Goal: Information Seeking & Learning: Learn about a topic

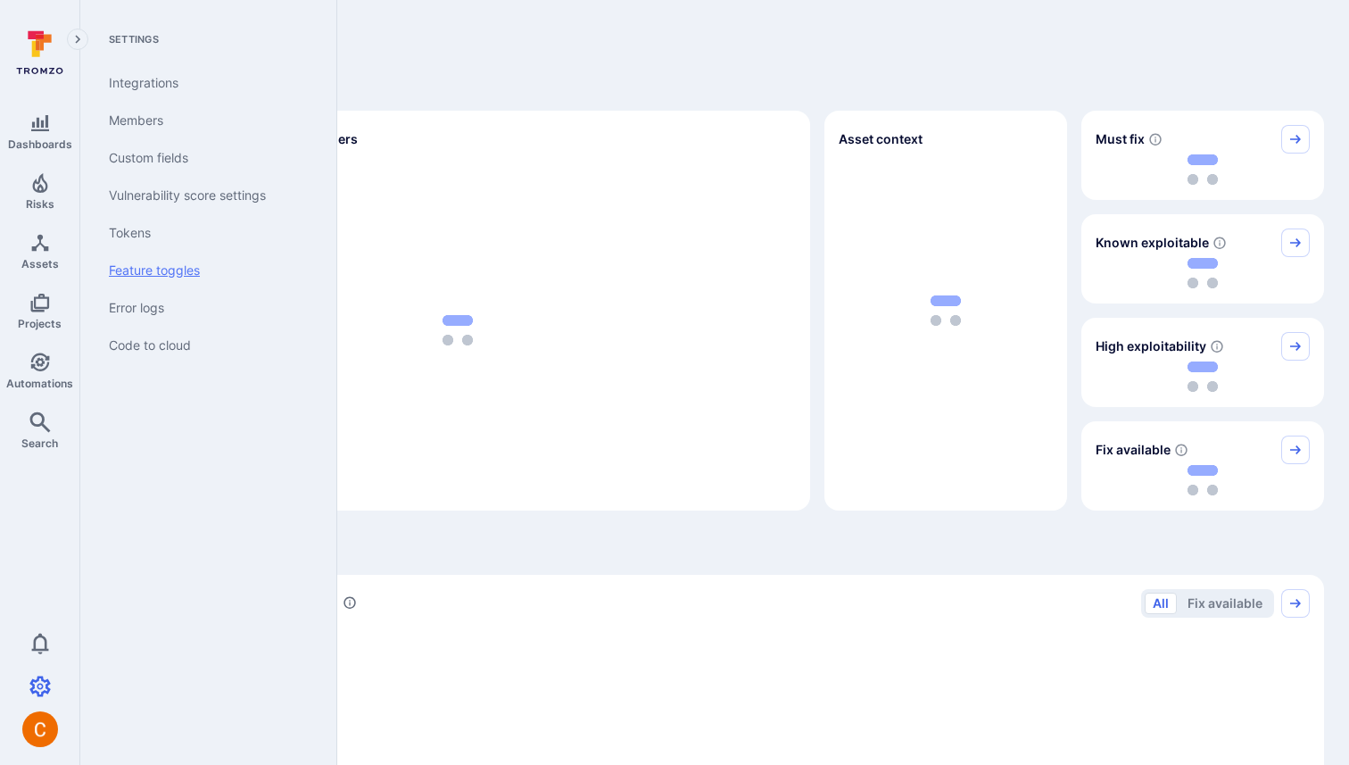
click at [172, 272] on link "Feature toggles" at bounding box center [205, 270] width 220 height 37
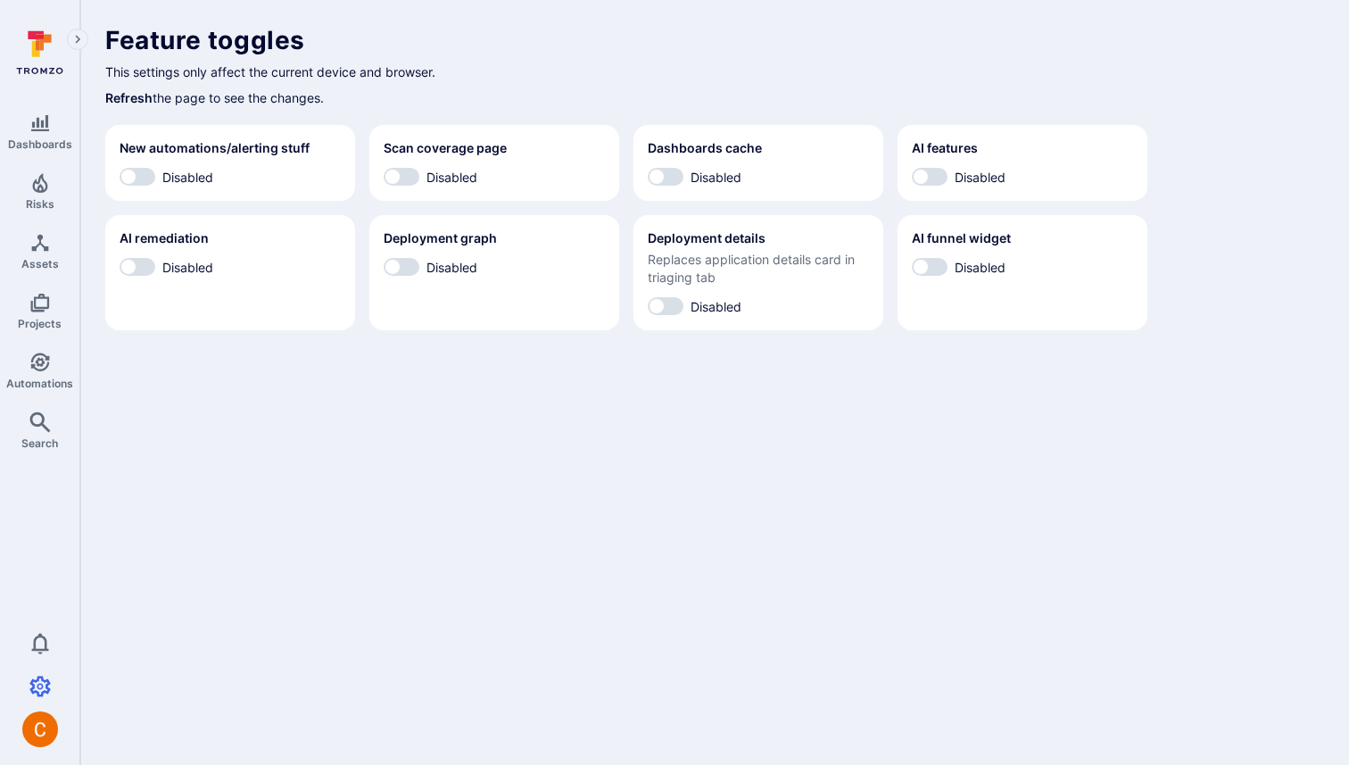
click at [928, 277] on section "AI funnel widget Disabled" at bounding box center [1023, 272] width 250 height 115
click at [928, 273] on input "Disabled" at bounding box center [921, 267] width 54 height 18
checkbox input "true"
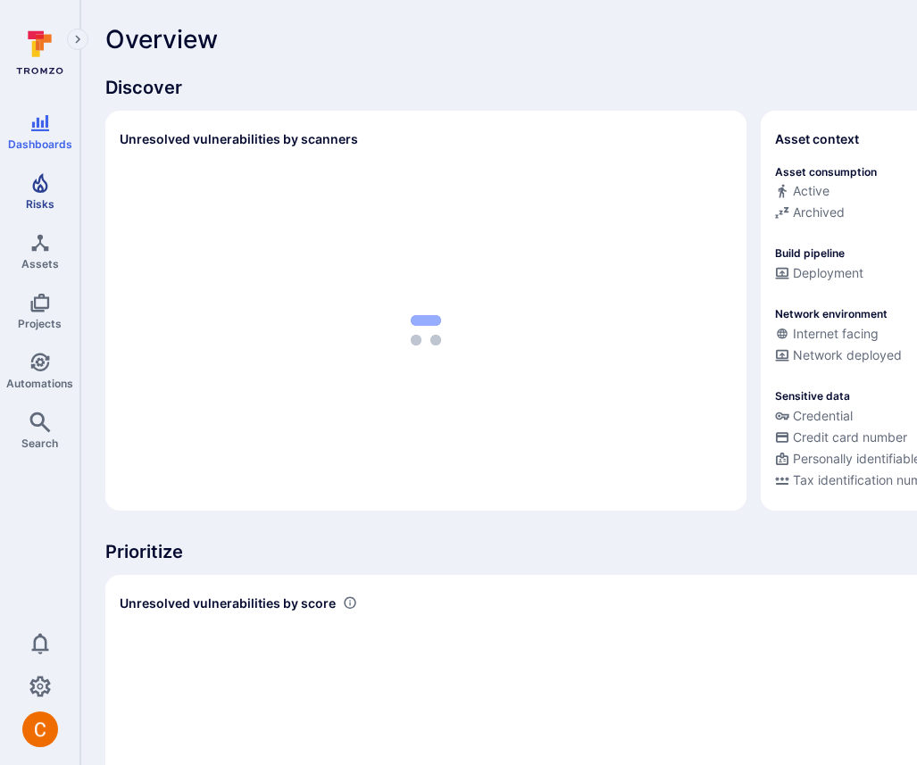
click at [37, 202] on span "Risks" at bounding box center [40, 203] width 29 height 13
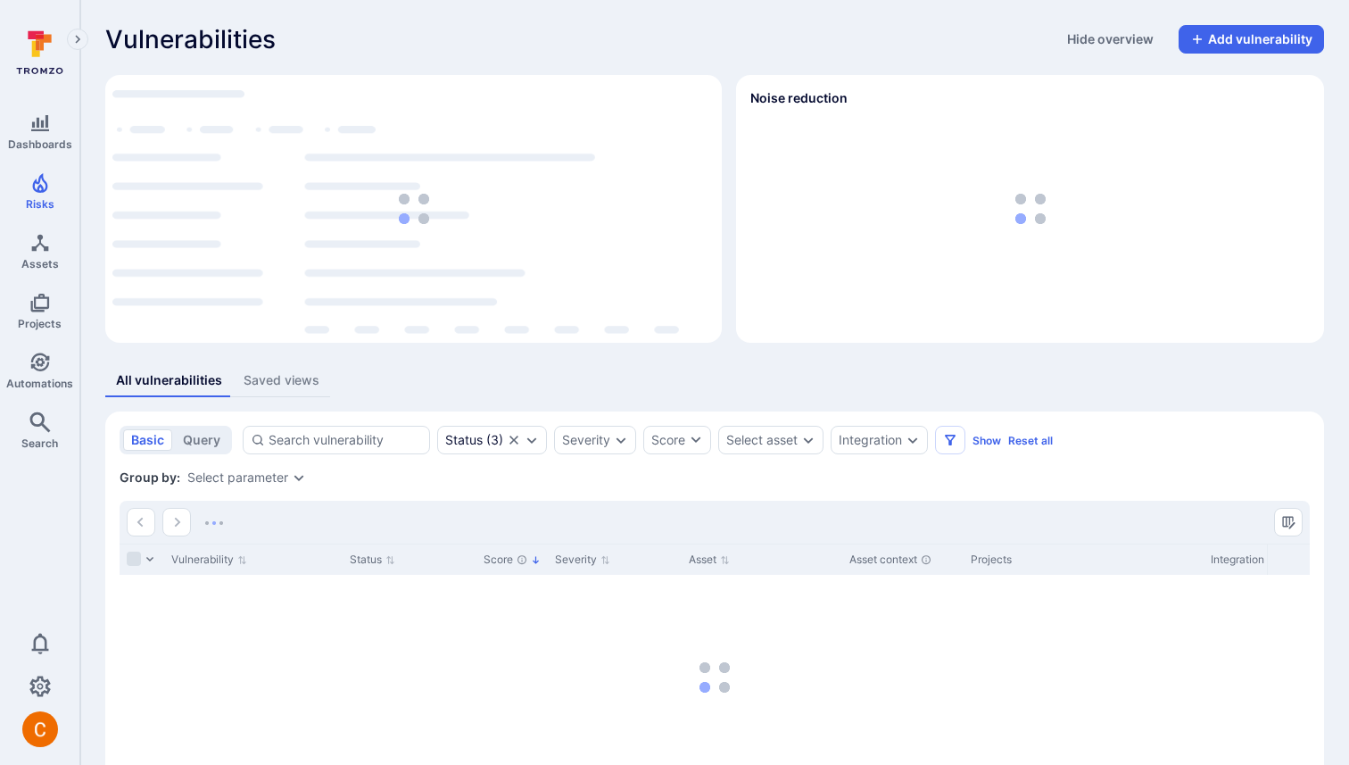
click at [770, 21] on div "Vulnerabilities Hide overview Add vulnerability Top integrations by vulnerabili…" at bounding box center [714, 443] width 1269 height 886
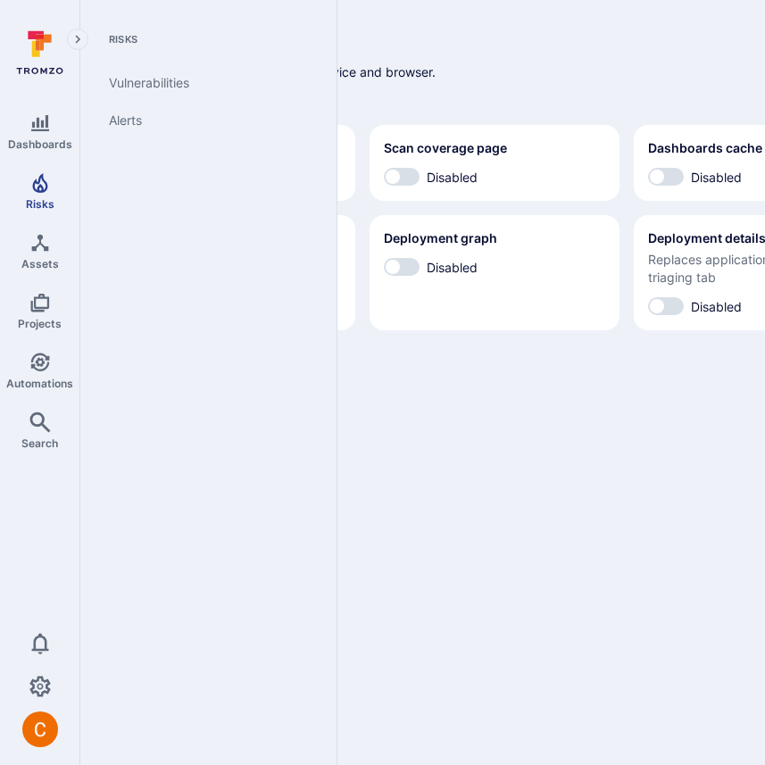
click at [23, 189] on link "Risks" at bounding box center [39, 191] width 79 height 53
